Goal: Task Accomplishment & Management: Manage account settings

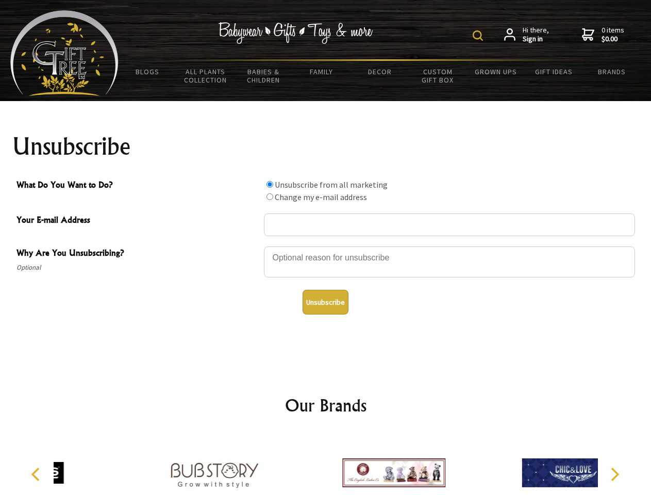
click at [480, 36] on img at bounding box center [478, 35] width 10 height 10
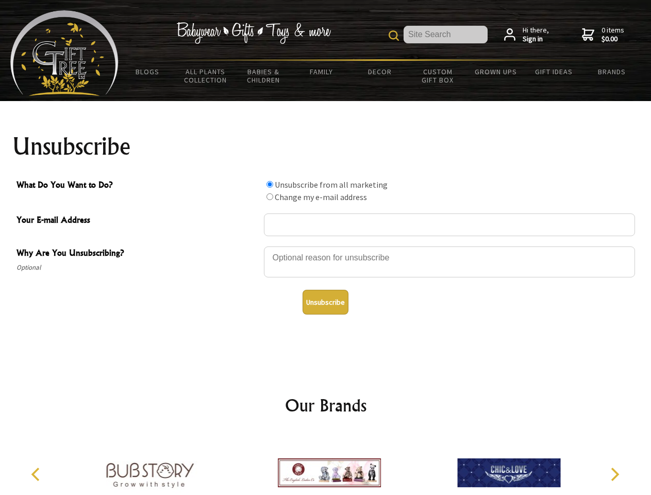
click at [326, 246] on div at bounding box center [449, 263] width 371 height 36
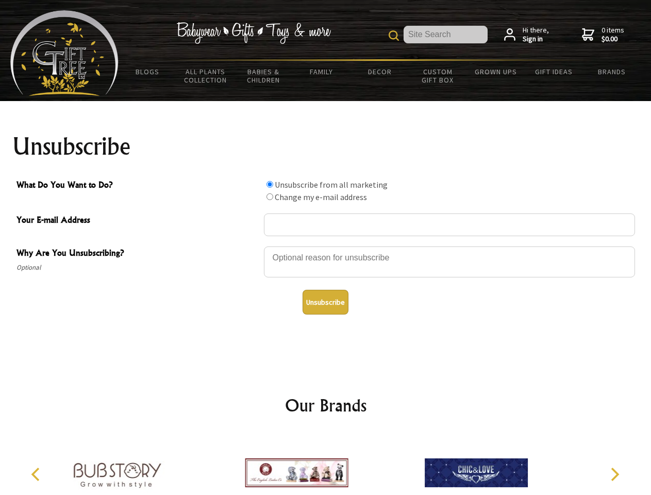
click at [270, 184] on input "What Do You Want to Do?" at bounding box center [270, 184] width 7 height 7
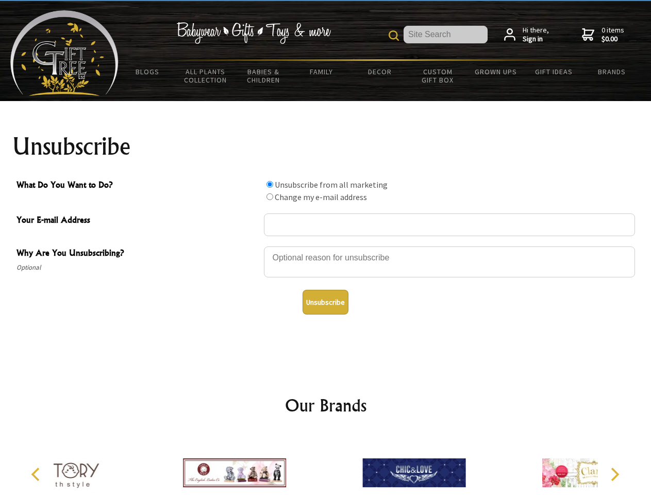
click at [270, 196] on input "What Do You Want to Do?" at bounding box center [270, 196] width 7 height 7
radio input "true"
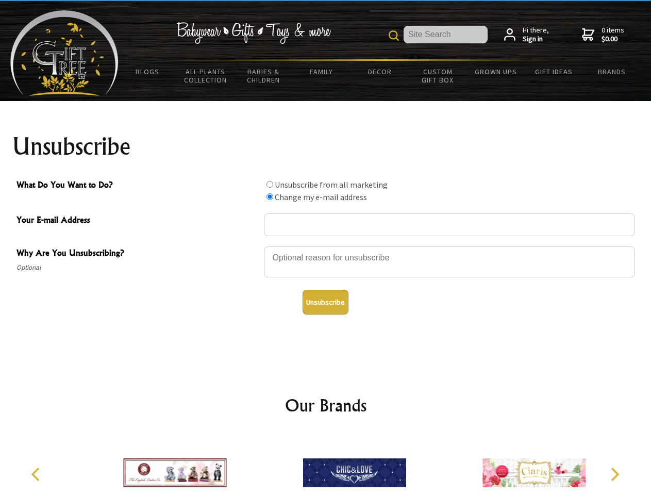
click at [325, 302] on button "Unsubscribe" at bounding box center [326, 302] width 46 height 25
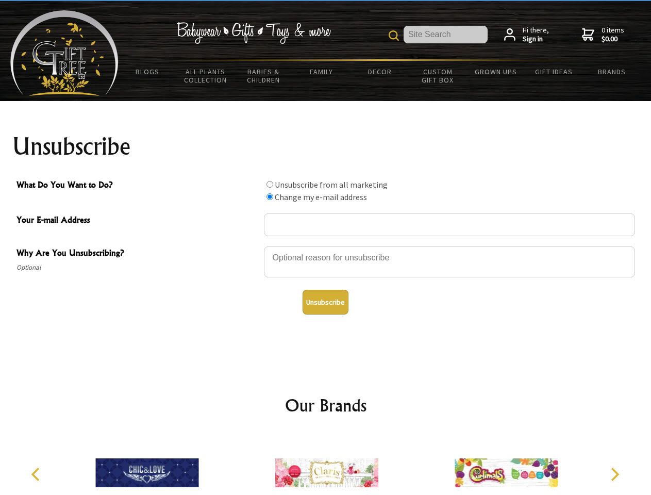
click at [37, 474] on icon "Previous" at bounding box center [36, 474] width 13 height 13
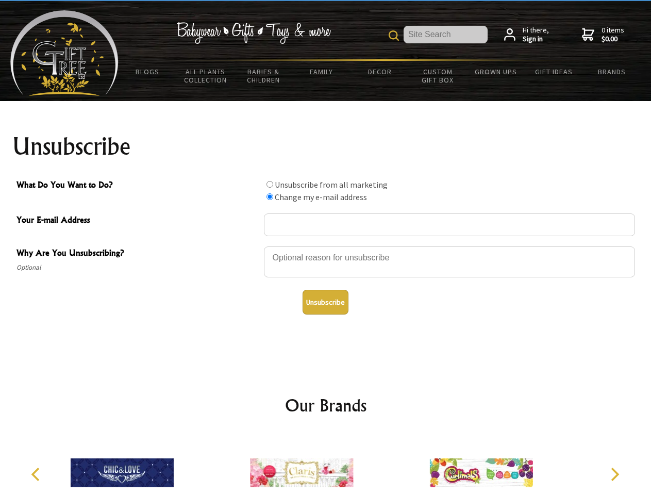
click at [615, 474] on icon "Next" at bounding box center [613, 474] width 13 height 13
